Goal: Information Seeking & Learning: Check status

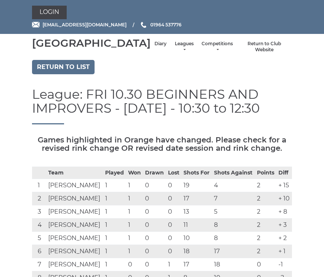
click at [154, 47] on link "Diary" at bounding box center [160, 44] width 12 height 6
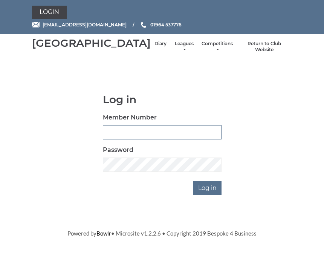
scroll to position [62, 0]
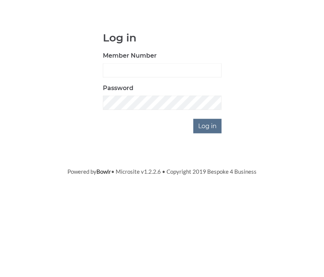
click at [213, 181] on input "Log in" at bounding box center [207, 188] width 28 height 14
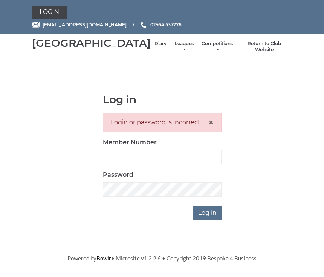
scroll to position [87, 0]
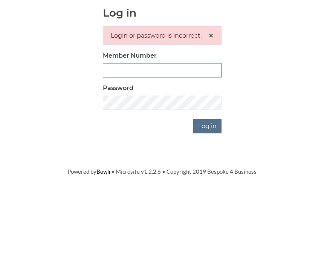
type input "0930"
click at [208, 206] on input "Log in" at bounding box center [207, 213] width 28 height 14
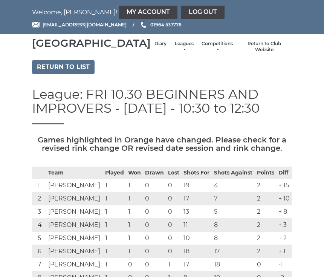
click at [154, 47] on link "Diary" at bounding box center [160, 44] width 12 height 6
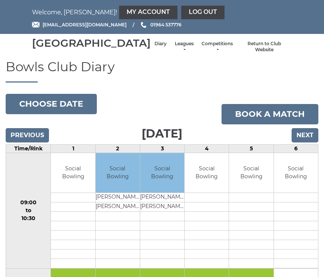
click at [35, 142] on input "Previous" at bounding box center [27, 135] width 43 height 14
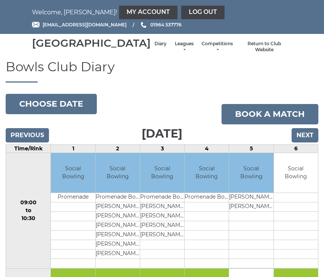
click at [37, 142] on input "Previous" at bounding box center [27, 135] width 43 height 14
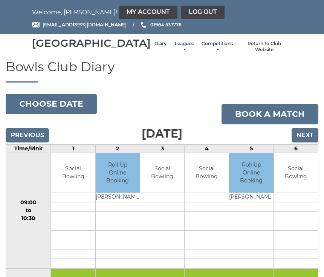
click at [37, 142] on input "Previous" at bounding box center [27, 135] width 43 height 14
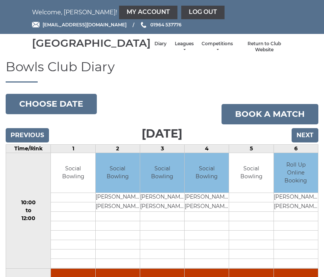
click at [36, 142] on input "Previous" at bounding box center [27, 135] width 43 height 14
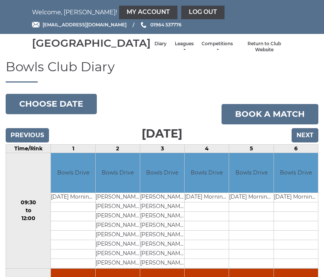
click at [37, 142] on input "Previous" at bounding box center [27, 135] width 43 height 14
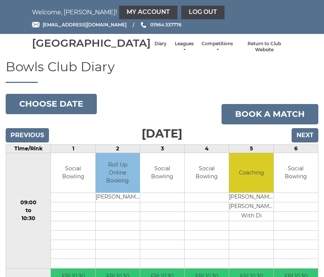
click at [36, 142] on input "Previous" at bounding box center [27, 135] width 43 height 14
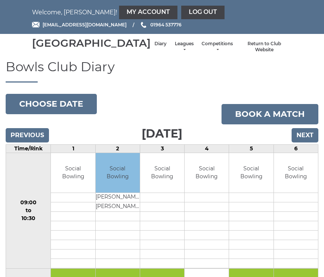
click at [312, 139] on input "Next" at bounding box center [304, 135] width 27 height 14
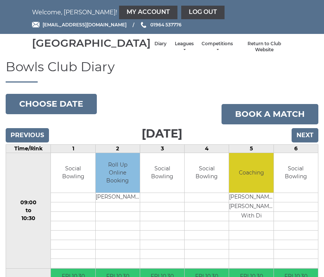
click at [311, 142] on input "Next" at bounding box center [304, 135] width 27 height 14
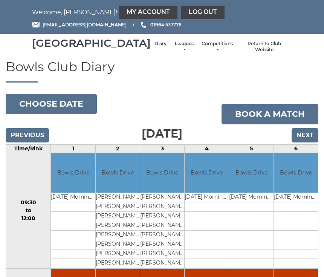
click at [306, 142] on input "Next" at bounding box center [304, 135] width 27 height 14
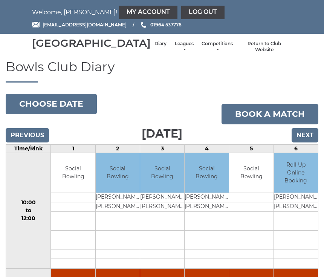
click at [312, 142] on input "Next" at bounding box center [304, 135] width 27 height 14
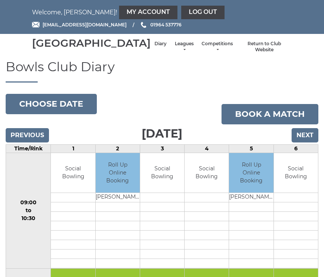
click at [316, 142] on input "Next" at bounding box center [304, 135] width 27 height 14
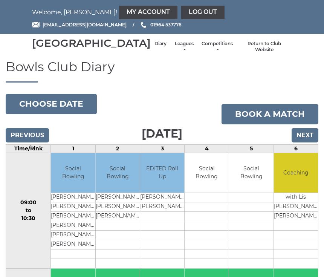
click at [311, 142] on input "Next" at bounding box center [304, 135] width 27 height 14
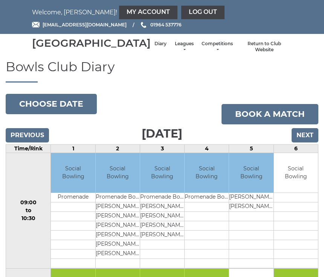
click at [315, 142] on input "Next" at bounding box center [304, 135] width 27 height 14
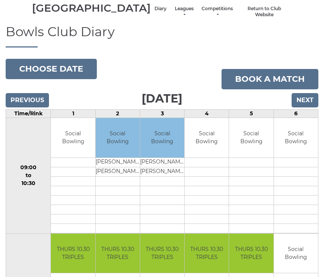
scroll to position [31, 0]
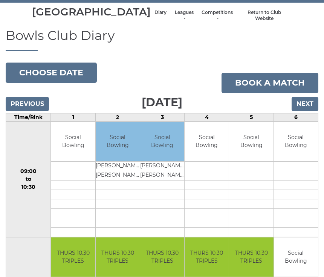
click at [308, 111] on input "Next" at bounding box center [304, 104] width 27 height 14
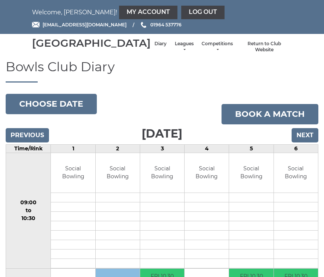
click at [310, 142] on input "Next" at bounding box center [304, 135] width 27 height 14
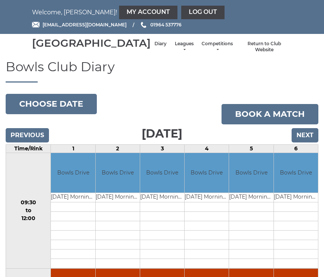
click at [309, 142] on input "Next" at bounding box center [304, 135] width 27 height 14
